Goal: Navigation & Orientation: Find specific page/section

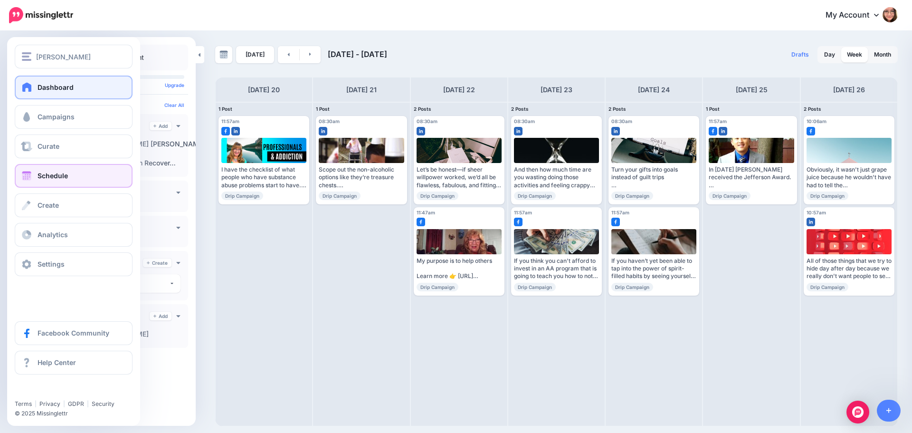
click at [34, 87] on link "Dashboard" at bounding box center [74, 88] width 118 height 24
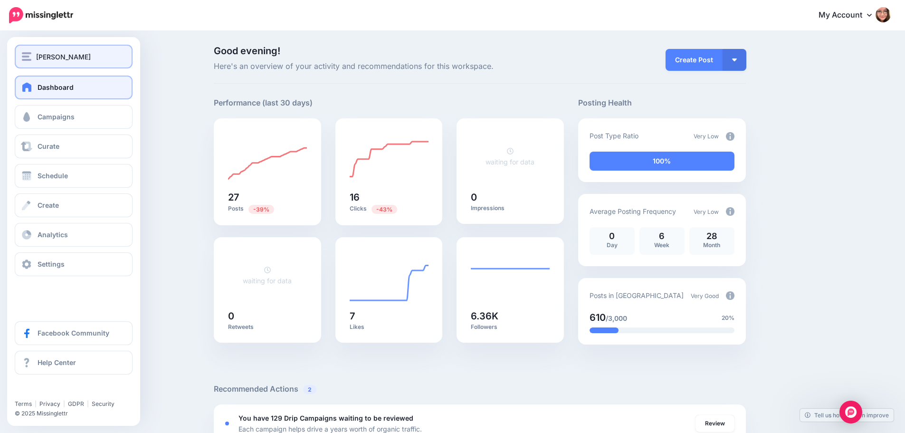
click at [31, 56] on img "button" at bounding box center [27, 56] width 10 height 9
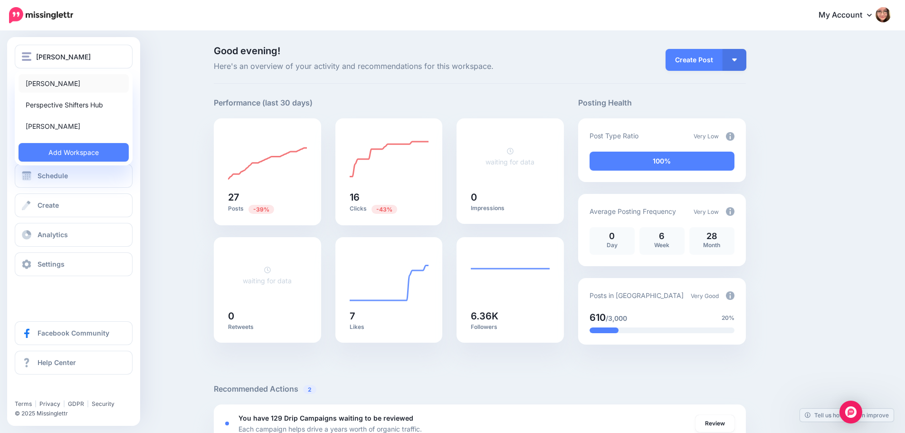
click at [69, 88] on link "[PERSON_NAME]" at bounding box center [74, 83] width 110 height 19
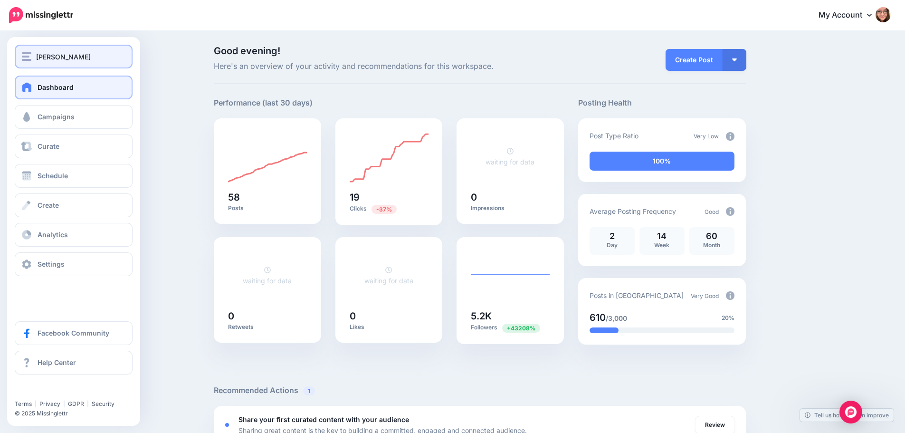
click at [34, 56] on div "[PERSON_NAME]" at bounding box center [74, 56] width 104 height 11
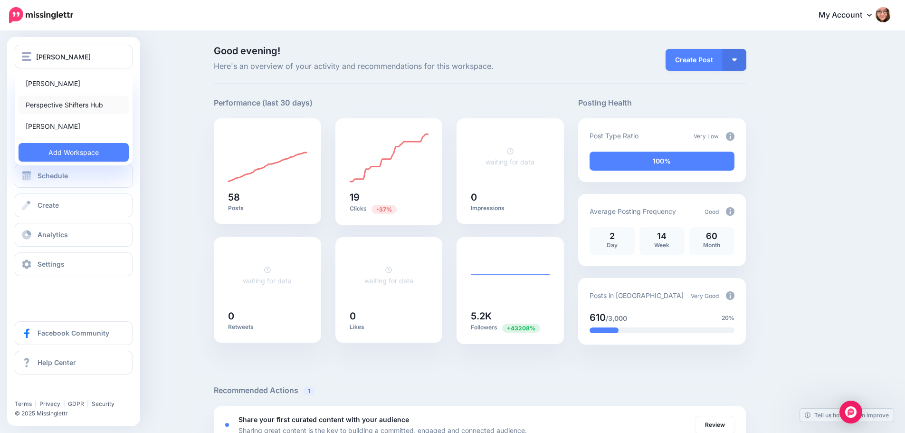
click at [57, 106] on link "Perspective Shifters Hub" at bounding box center [74, 104] width 110 height 19
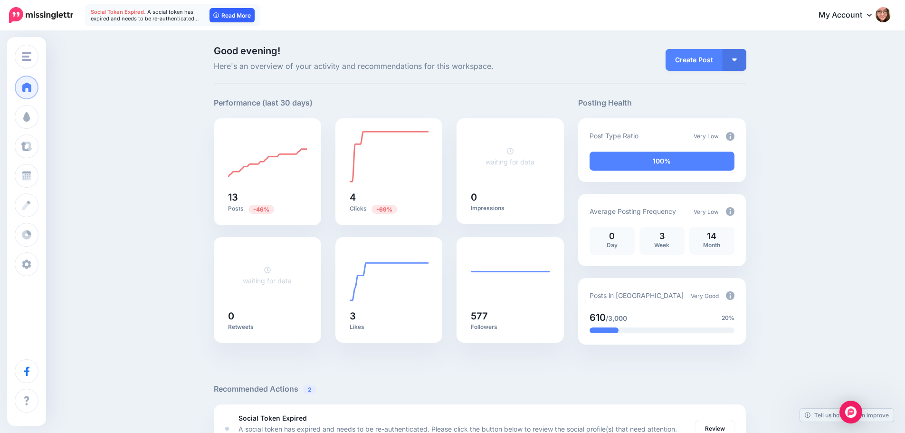
click at [231, 15] on link "Read More" at bounding box center [231, 15] width 45 height 14
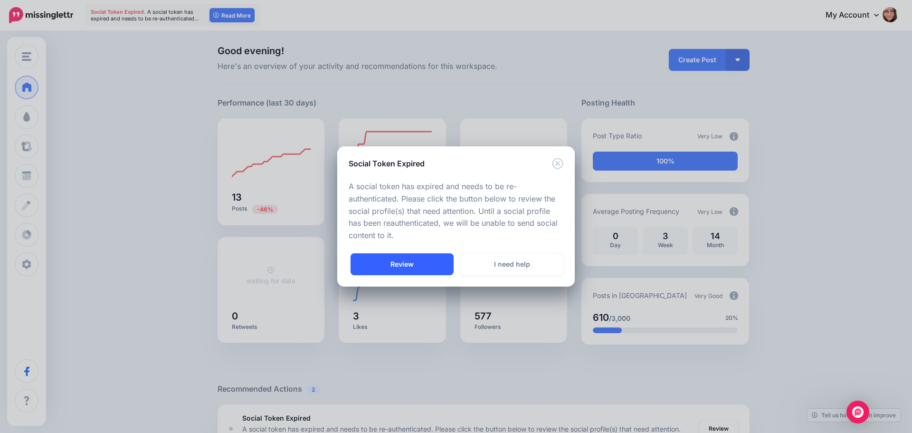
click at [418, 266] on link "Review" at bounding box center [402, 264] width 103 height 22
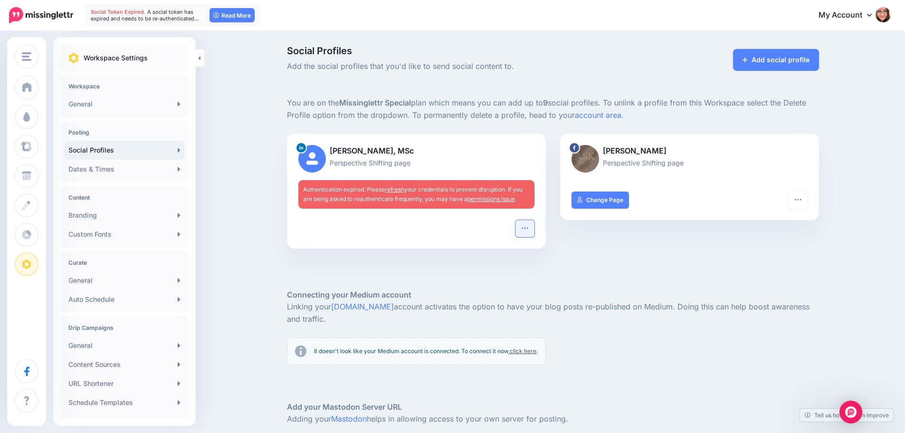
click at [533, 224] on button "button" at bounding box center [524, 228] width 19 height 17
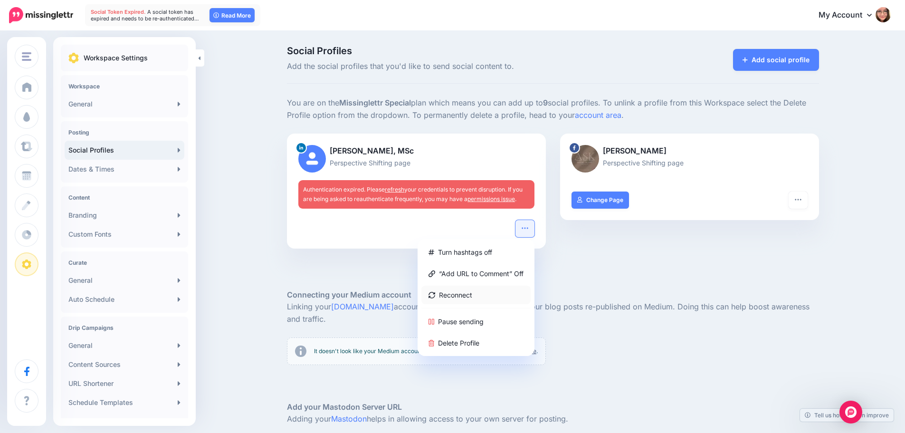
click at [479, 294] on link "Reconnect" at bounding box center [475, 294] width 109 height 19
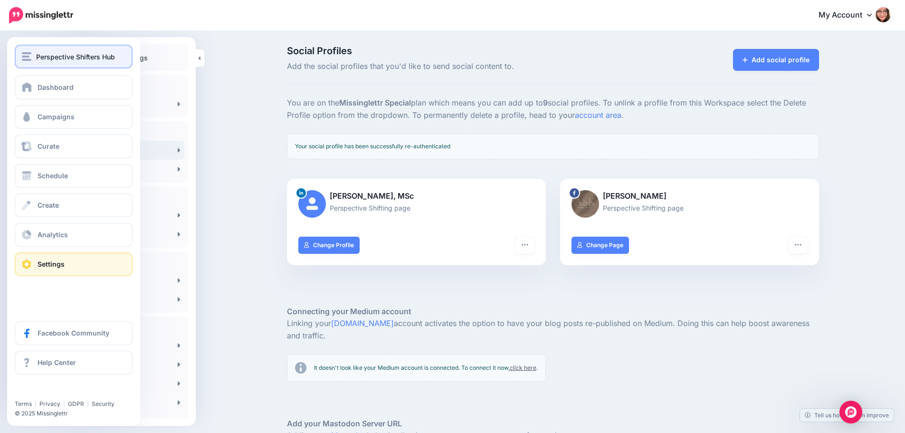
click at [40, 53] on span "Perspective Shifters Hub" at bounding box center [75, 56] width 79 height 11
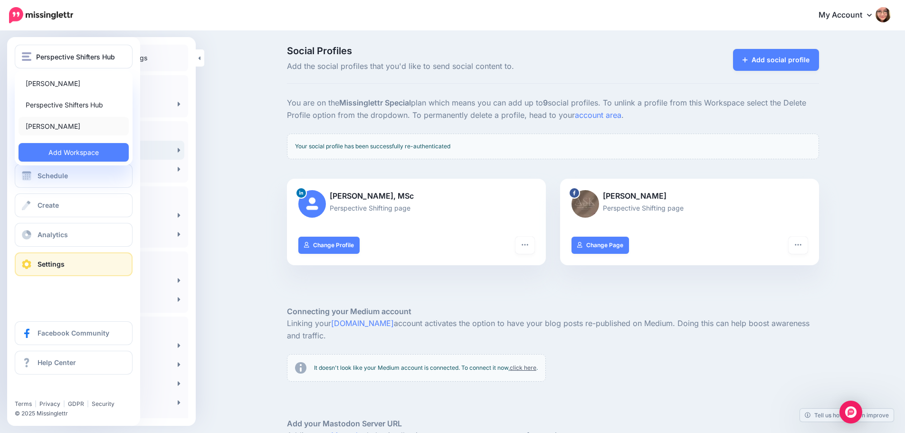
click at [62, 119] on link "[PERSON_NAME]" at bounding box center [74, 126] width 110 height 19
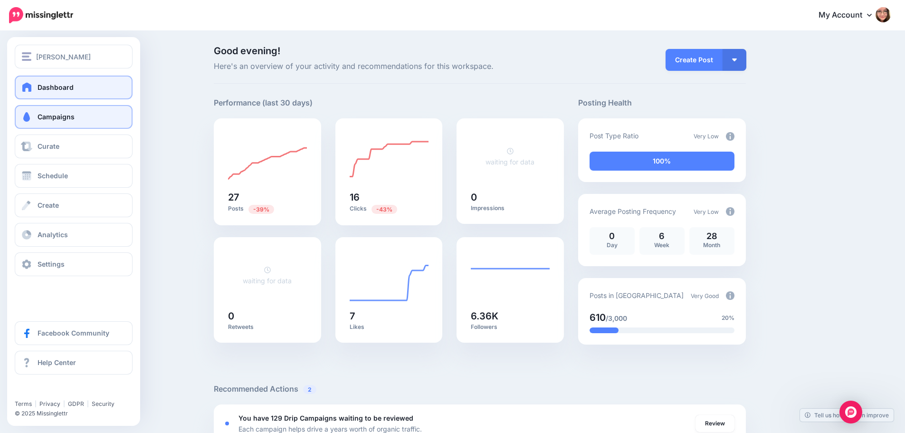
click at [82, 121] on link "Campaigns" at bounding box center [74, 117] width 118 height 24
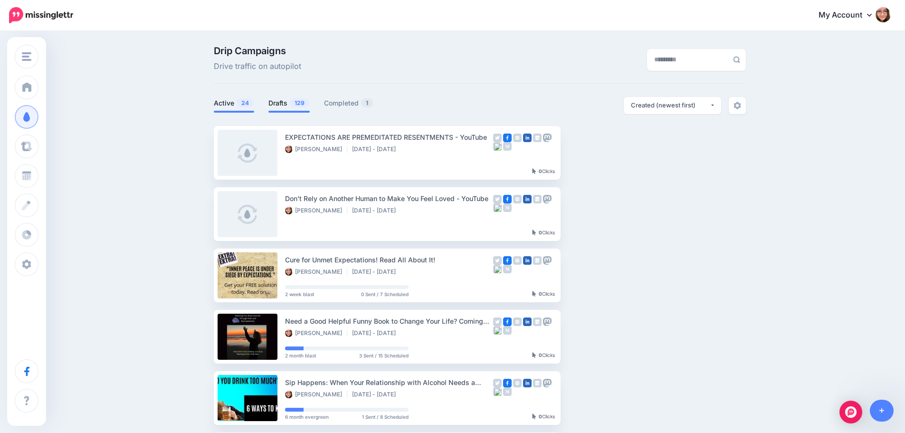
click at [282, 97] on li "Drafts 129" at bounding box center [288, 105] width 41 height 16
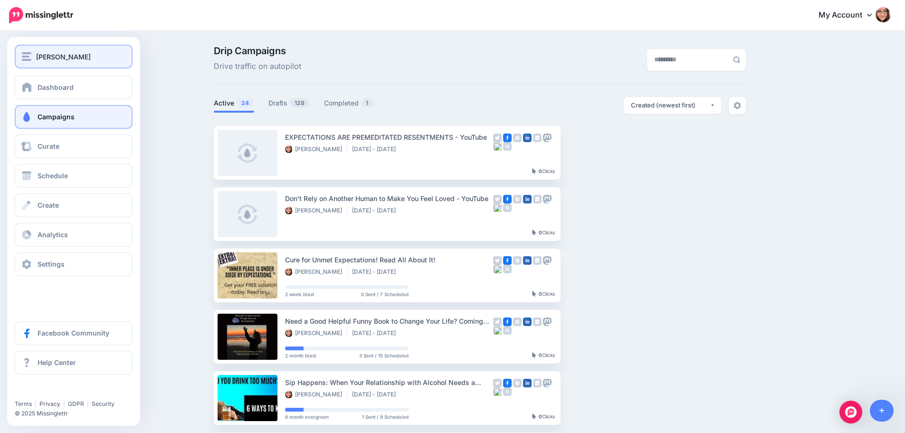
click at [27, 64] on button "[PERSON_NAME]" at bounding box center [74, 57] width 118 height 24
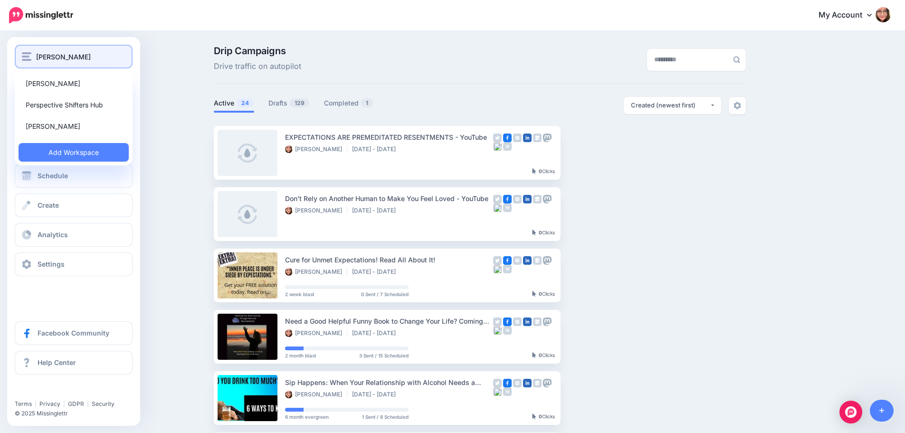
click at [47, 58] on span "[PERSON_NAME]" at bounding box center [63, 56] width 55 height 11
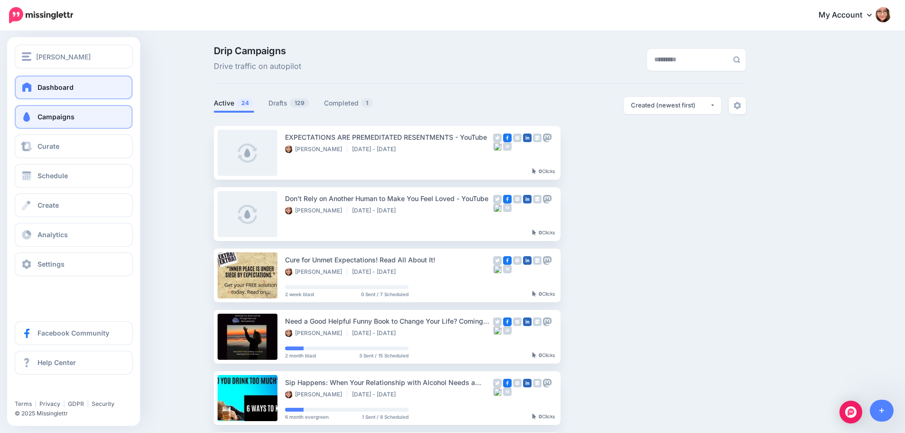
click at [57, 87] on span "Dashboard" at bounding box center [56, 87] width 36 height 8
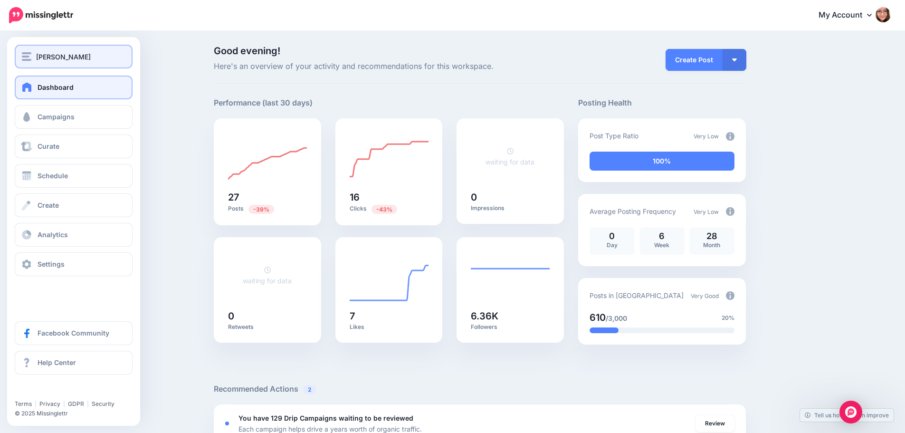
click at [25, 54] on img "button" at bounding box center [27, 56] width 10 height 9
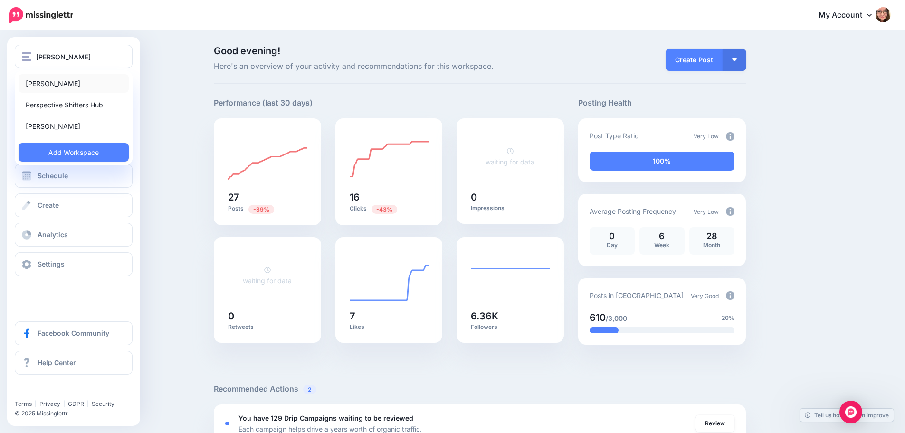
click at [50, 88] on link "[PERSON_NAME]" at bounding box center [74, 83] width 110 height 19
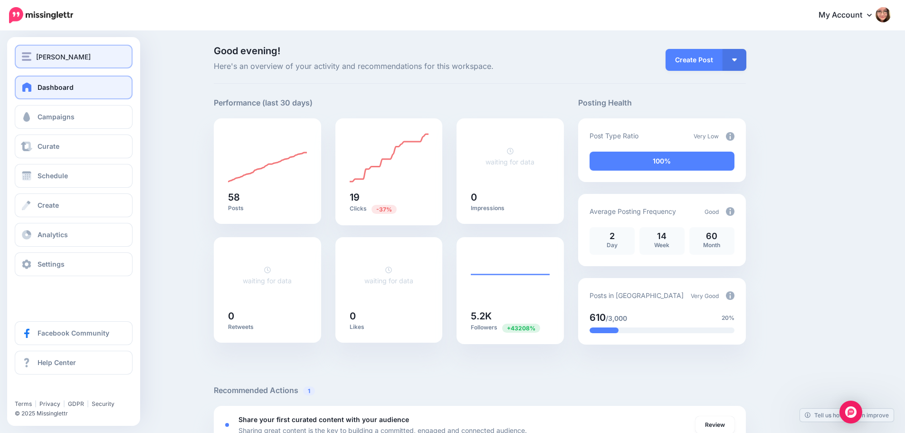
click at [52, 60] on span "[PERSON_NAME]" at bounding box center [63, 56] width 55 height 11
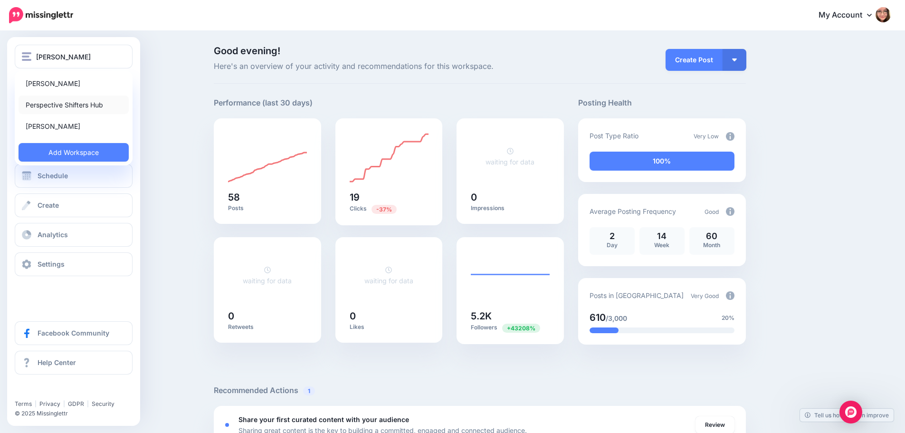
click at [57, 103] on link "Perspective Shifters Hub" at bounding box center [74, 104] width 110 height 19
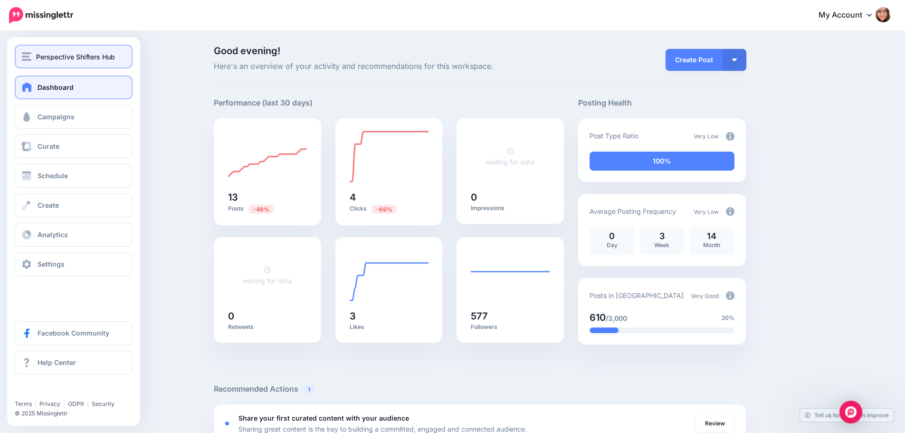
click at [42, 58] on span "Perspective Shifters Hub" at bounding box center [75, 56] width 79 height 11
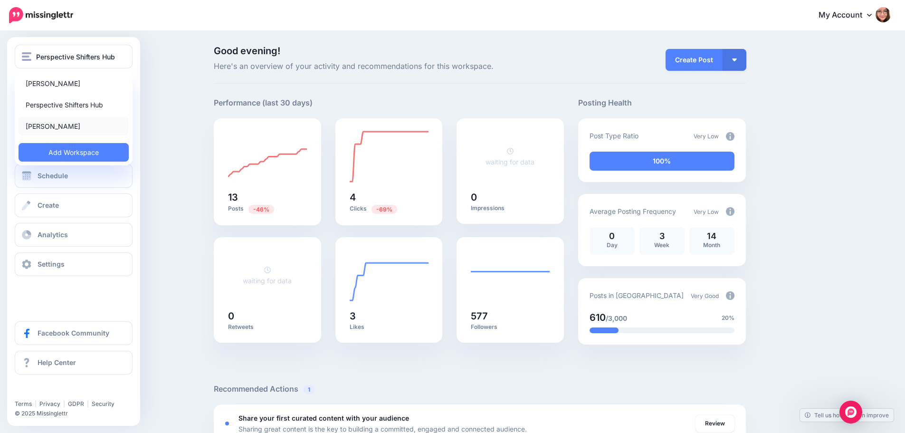
click at [45, 124] on link "[PERSON_NAME]" at bounding box center [74, 126] width 110 height 19
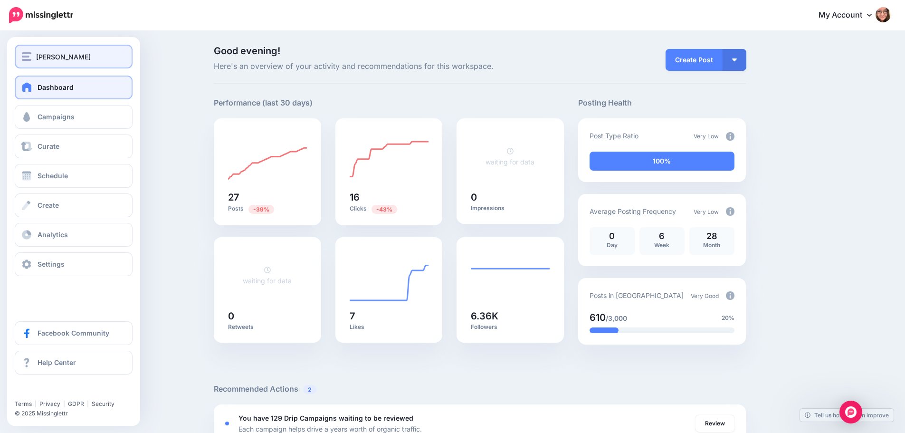
click at [22, 59] on img "button" at bounding box center [27, 56] width 10 height 9
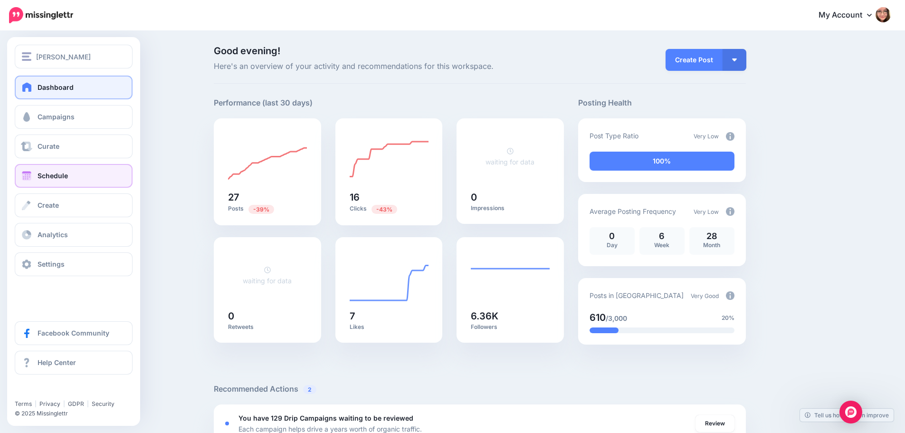
click at [37, 180] on link "Schedule" at bounding box center [74, 176] width 118 height 24
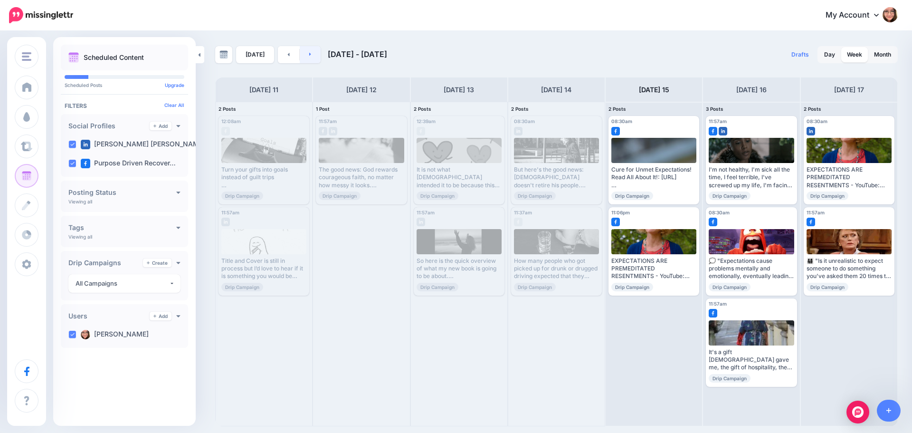
click at [308, 58] on link at bounding box center [310, 54] width 21 height 17
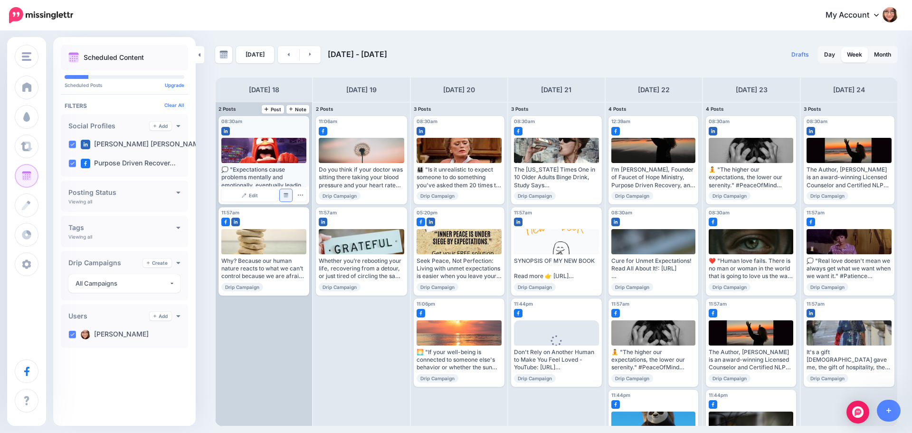
click at [286, 196] on img at bounding box center [286, 195] width 5 height 5
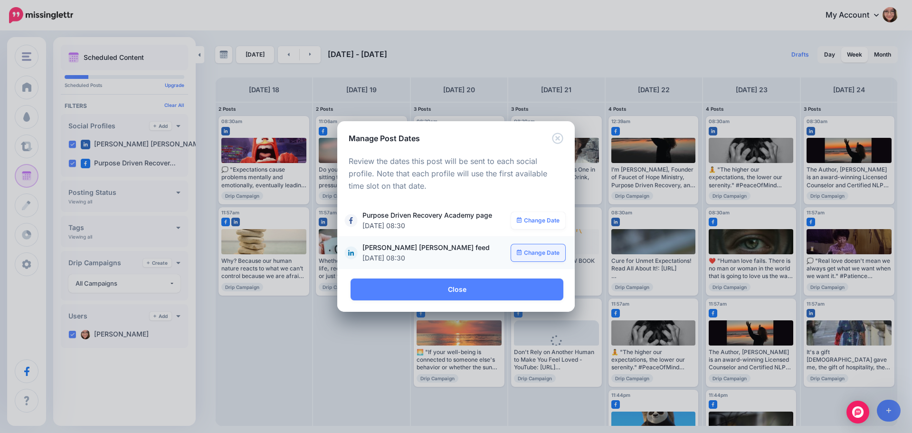
click at [545, 250] on link "Change Date" at bounding box center [538, 252] width 55 height 17
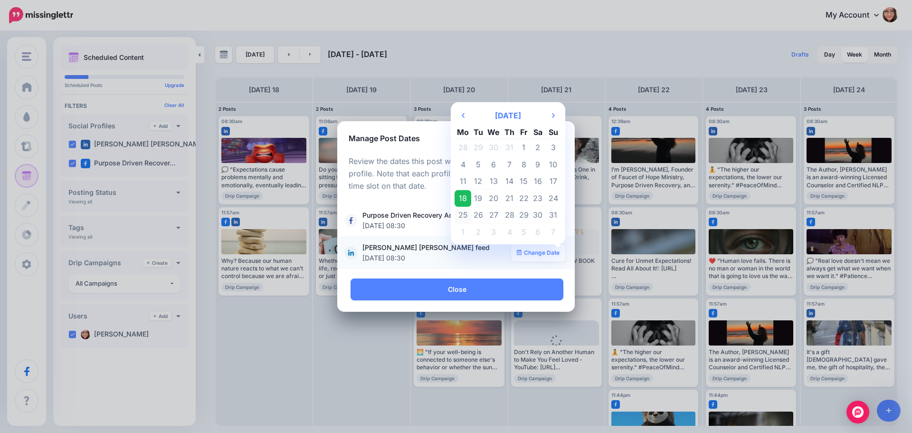
click at [470, 213] on td "25" at bounding box center [463, 215] width 17 height 17
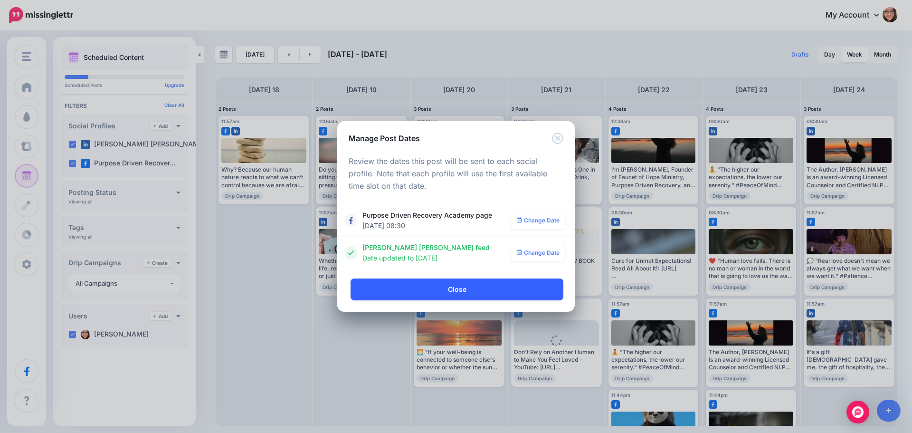
click at [441, 291] on link "Close" at bounding box center [457, 289] width 213 height 22
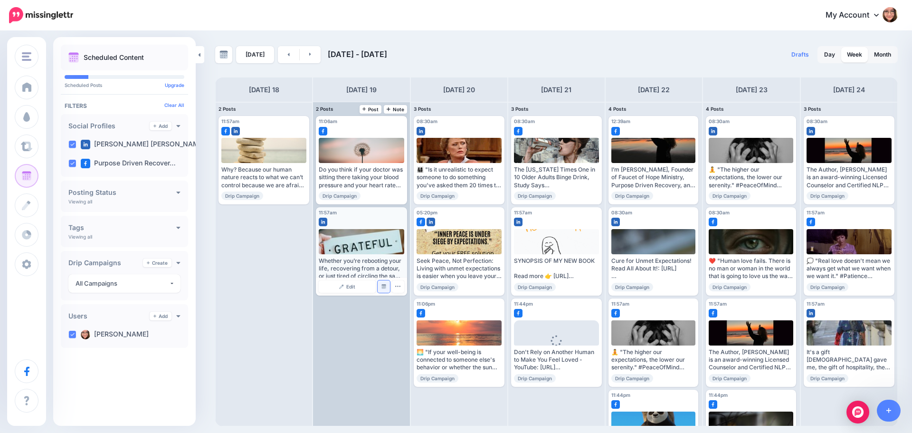
click at [385, 288] on img at bounding box center [383, 286] width 5 height 5
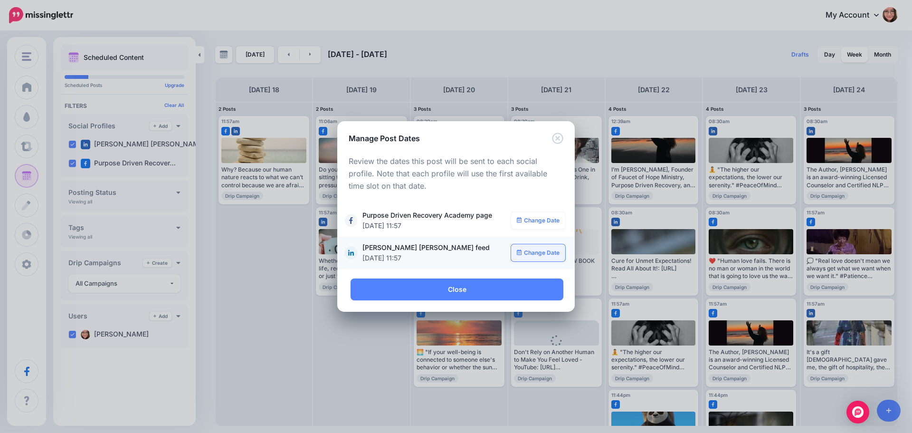
click at [523, 251] on link "Change Date" at bounding box center [538, 252] width 55 height 17
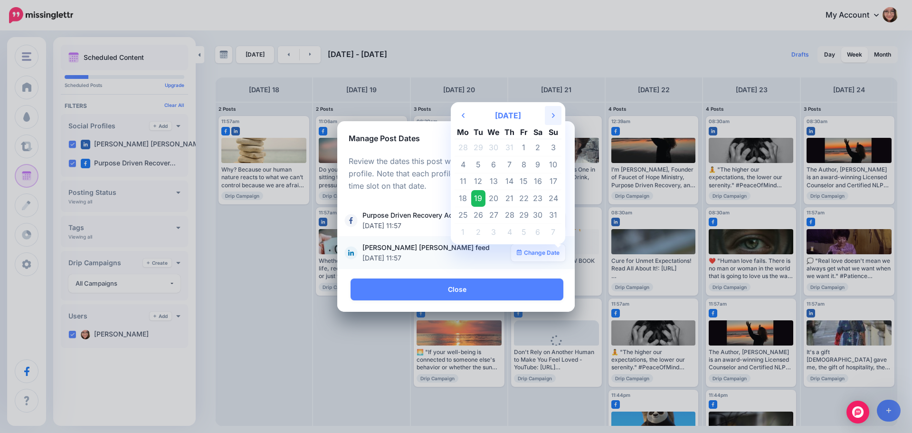
click at [551, 120] on th "Next Month" at bounding box center [553, 115] width 17 height 19
click at [549, 120] on th "Next Month" at bounding box center [553, 115] width 17 height 19
click at [523, 168] on td "7" at bounding box center [524, 164] width 14 height 17
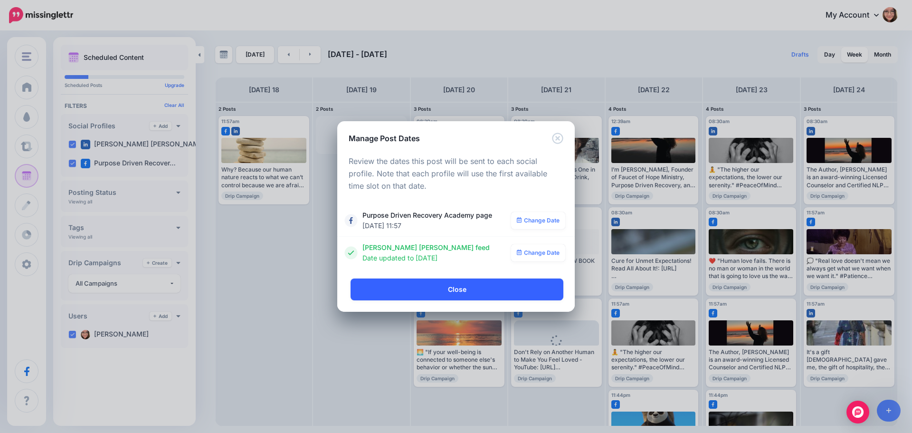
click at [427, 292] on link "Close" at bounding box center [457, 289] width 213 height 22
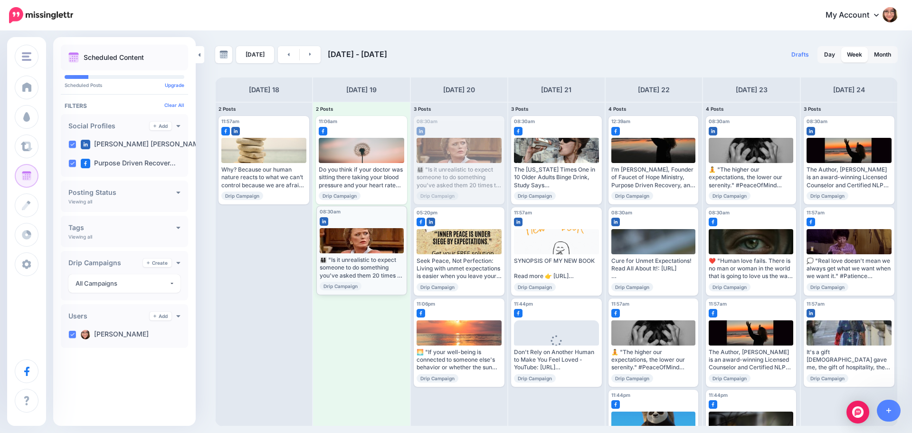
drag, startPoint x: 469, startPoint y: 163, endPoint x: 372, endPoint y: 253, distance: 132.5
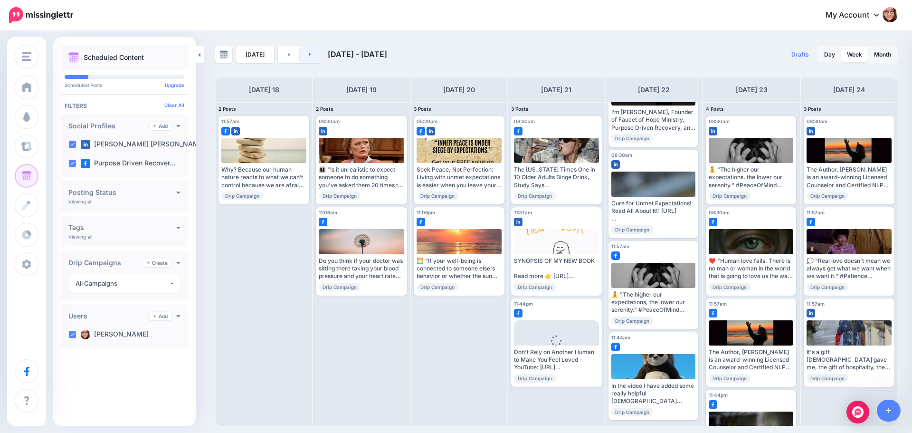
click at [305, 56] on link at bounding box center [310, 54] width 21 height 17
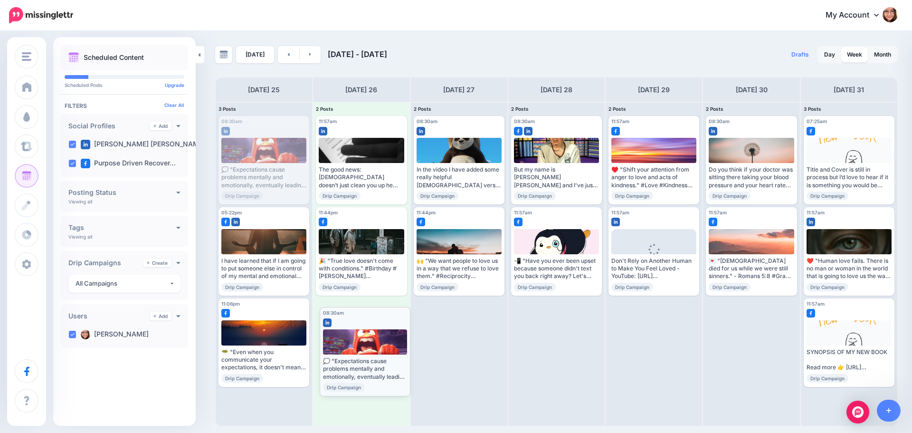
drag, startPoint x: 277, startPoint y: 159, endPoint x: 378, endPoint y: 350, distance: 216.1
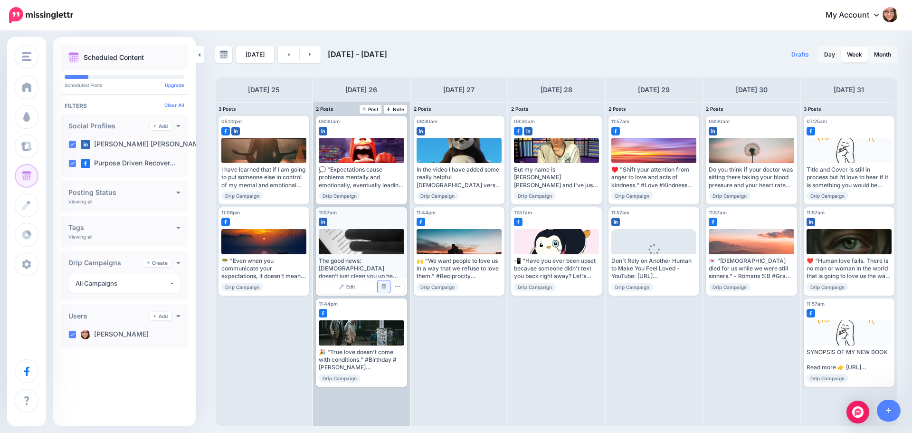
click at [383, 285] on img at bounding box center [383, 286] width 5 height 5
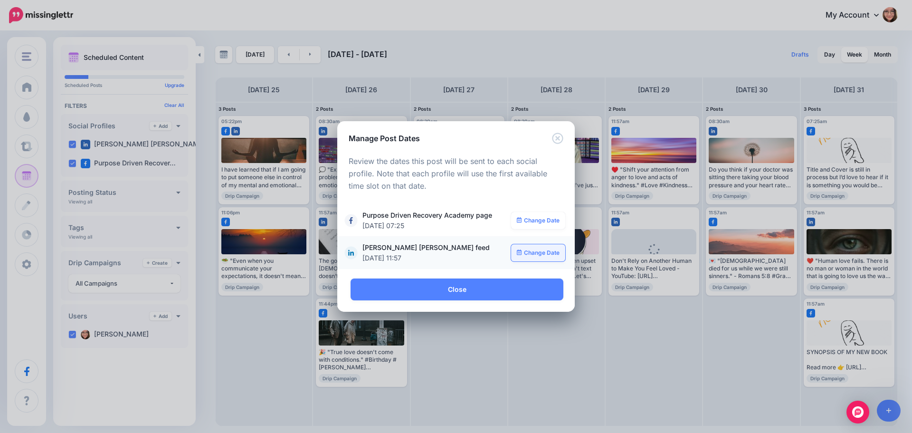
click at [532, 246] on link "Change Date" at bounding box center [538, 252] width 55 height 17
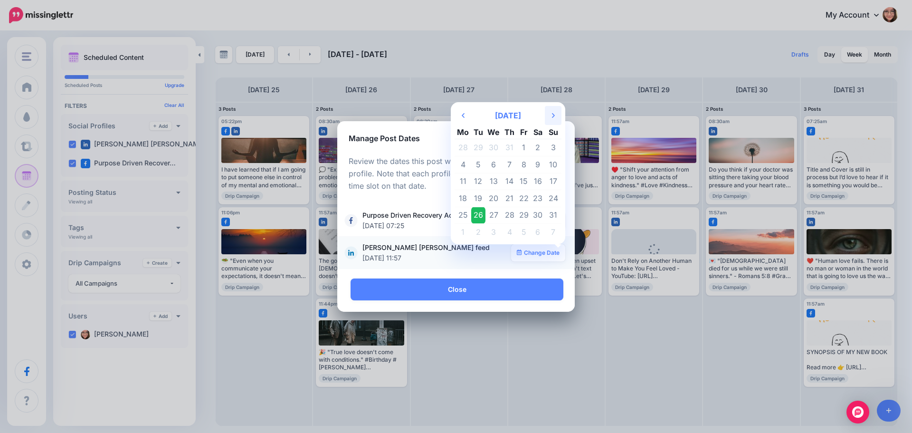
click at [552, 116] on icon "Next Month" at bounding box center [553, 116] width 3 height 8
click at [553, 116] on icon at bounding box center [553, 115] width 3 height 5
click at [522, 215] on td "31" at bounding box center [524, 215] width 14 height 17
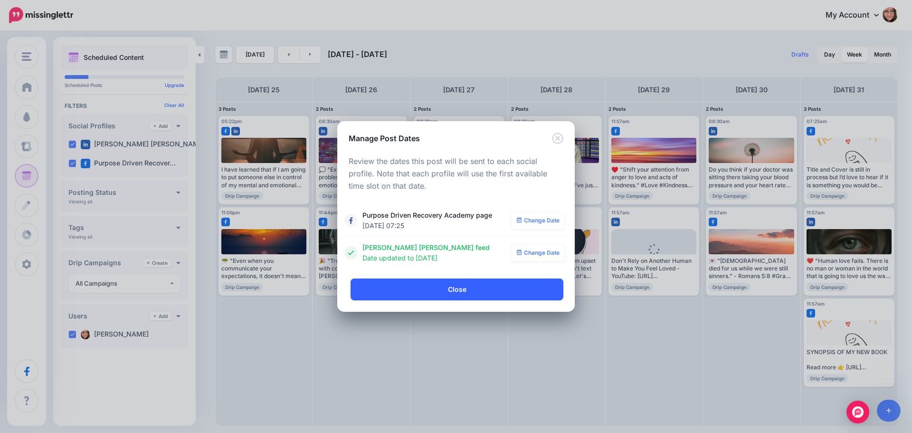
click at [477, 295] on link "Close" at bounding box center [457, 289] width 213 height 22
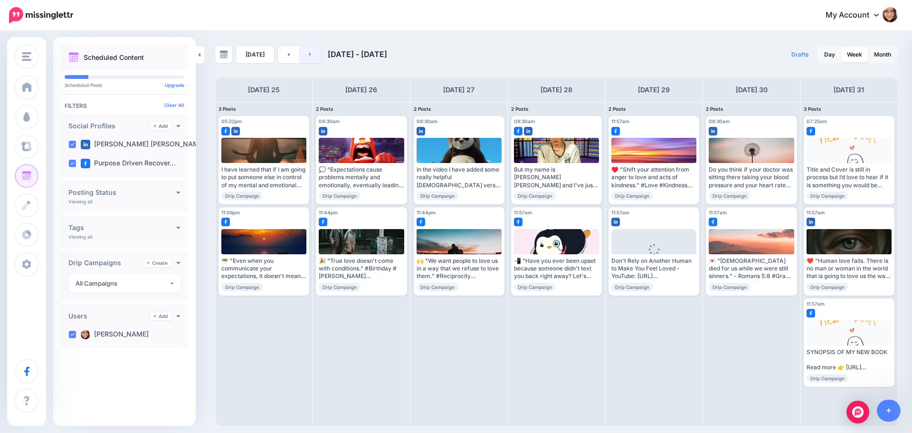
click at [312, 57] on link at bounding box center [310, 54] width 21 height 17
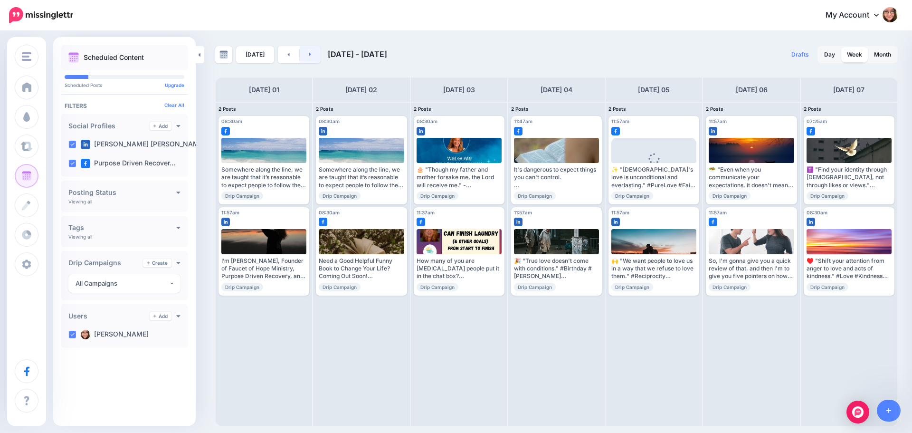
click at [312, 57] on link at bounding box center [310, 54] width 21 height 17
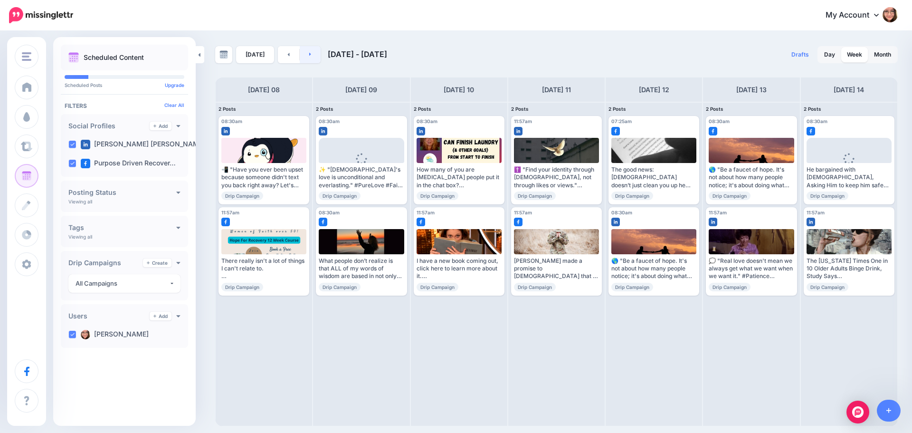
click at [312, 57] on link at bounding box center [310, 54] width 21 height 17
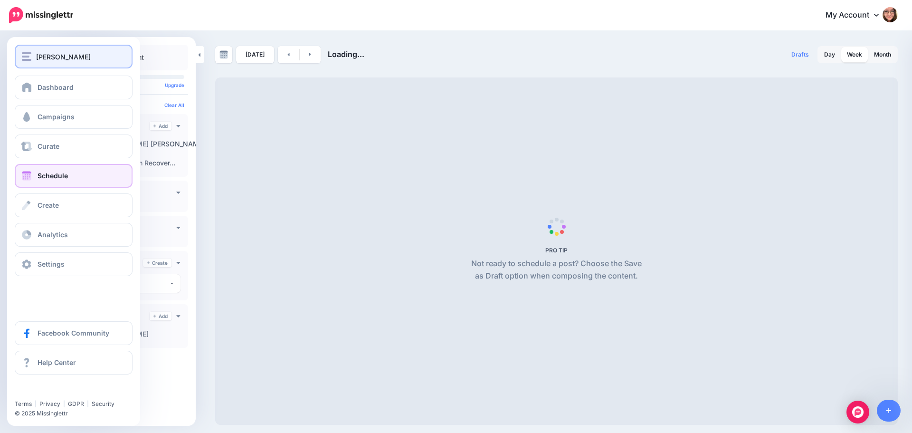
click at [18, 57] on button "[PERSON_NAME]" at bounding box center [74, 57] width 118 height 24
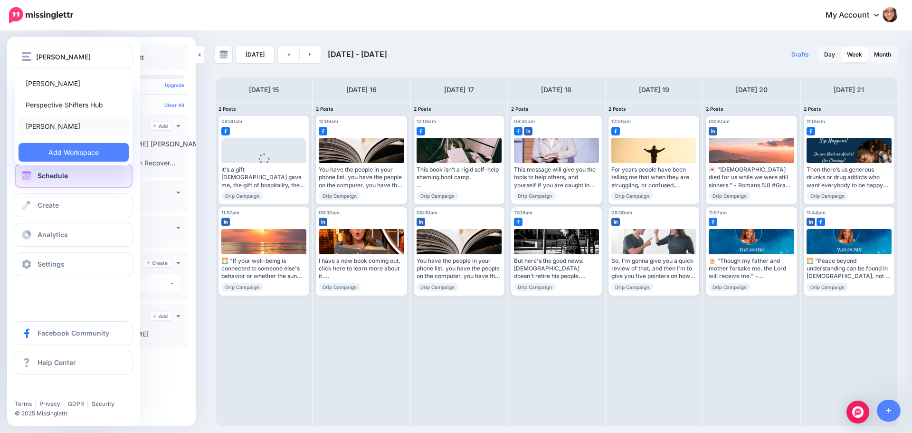
click at [48, 120] on link "[PERSON_NAME]" at bounding box center [74, 126] width 110 height 19
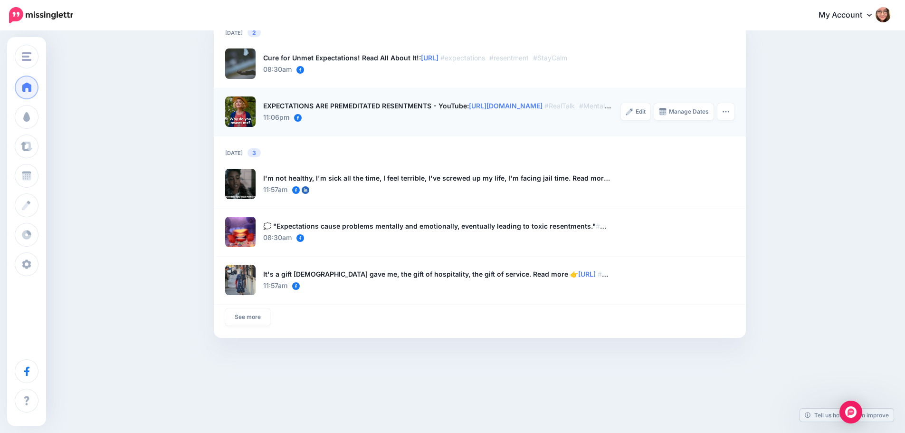
scroll to position [718, 0]
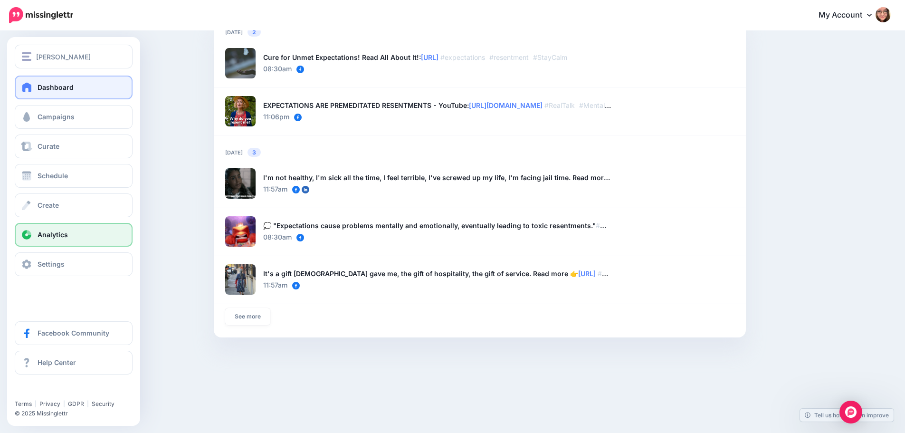
click at [53, 239] on link "Analytics" at bounding box center [74, 235] width 118 height 24
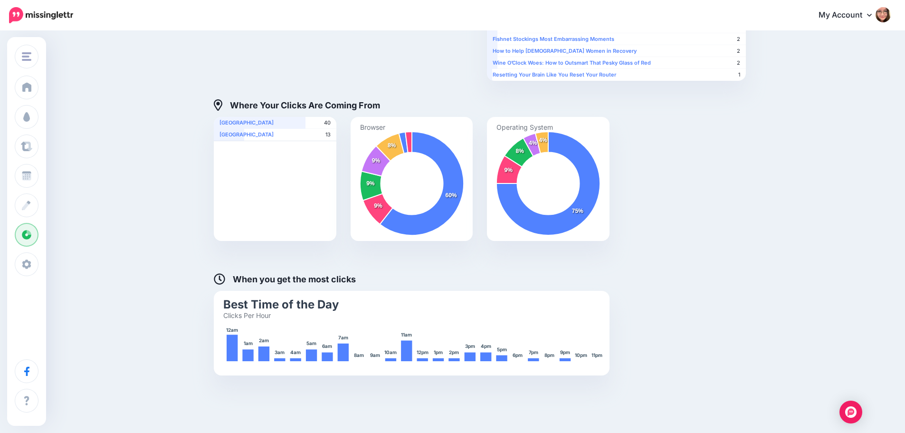
scroll to position [312, 0]
